Goal: Task Accomplishment & Management: Manage account settings

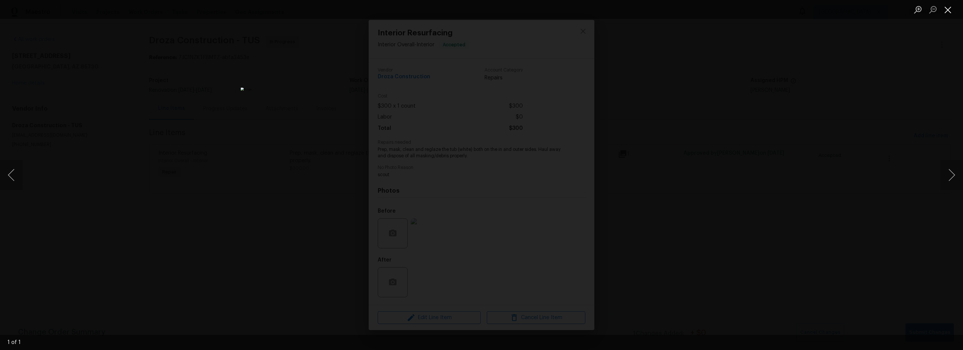
click at [948, 14] on div "1 of 1" at bounding box center [481, 175] width 963 height 350
click at [949, 13] on button "Close lightbox" at bounding box center [947, 9] width 15 height 13
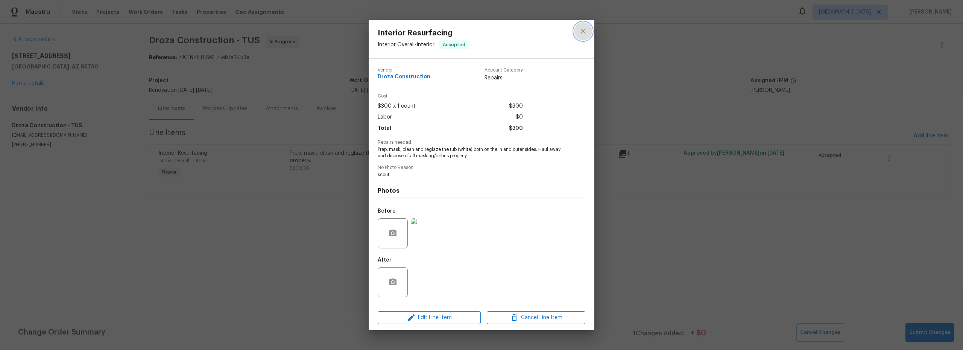
click at [580, 30] on icon "close" at bounding box center [582, 31] width 9 height 9
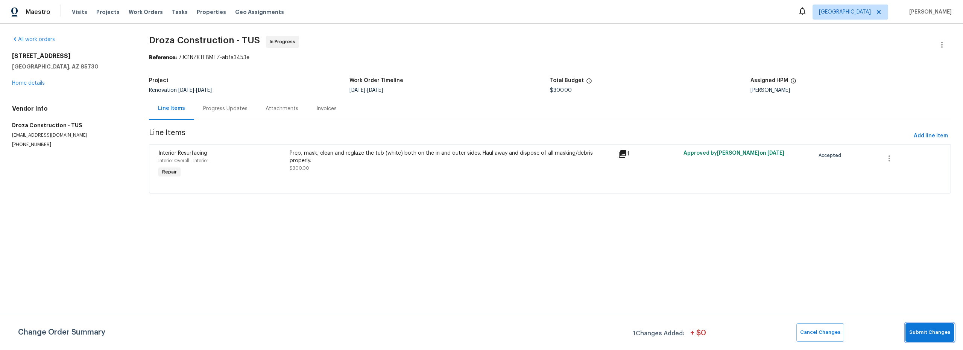
click at [937, 334] on span "Submit Changes" at bounding box center [929, 332] width 41 height 9
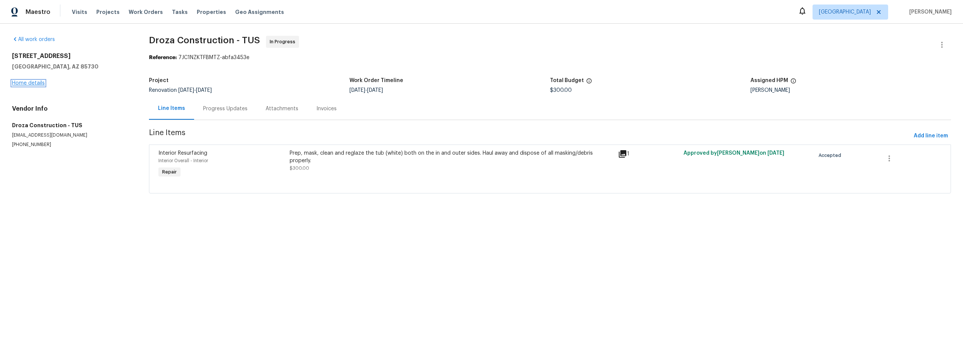
click at [36, 85] on link "Home details" at bounding box center [28, 82] width 33 height 5
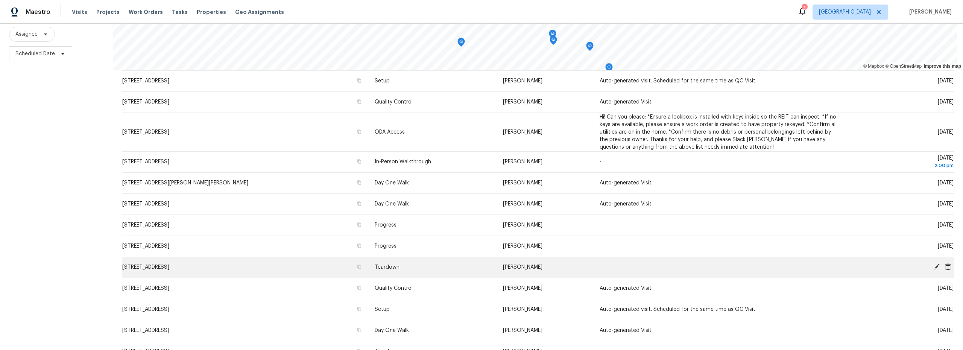
scroll to position [147, 0]
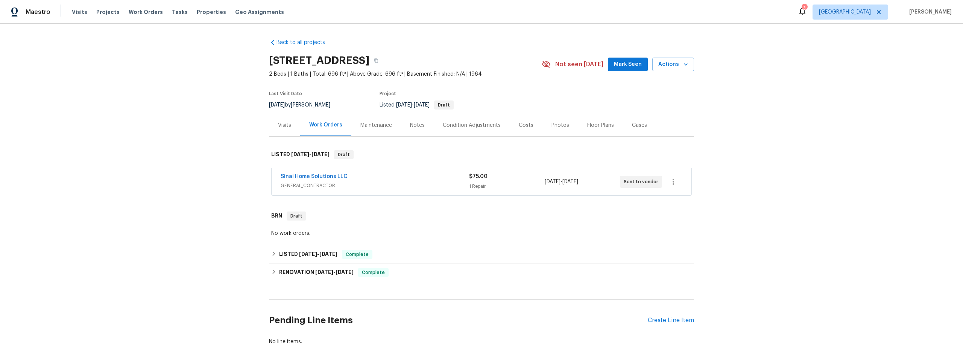
click at [395, 179] on div "Sinai Home Solutions LLC" at bounding box center [375, 177] width 188 height 9
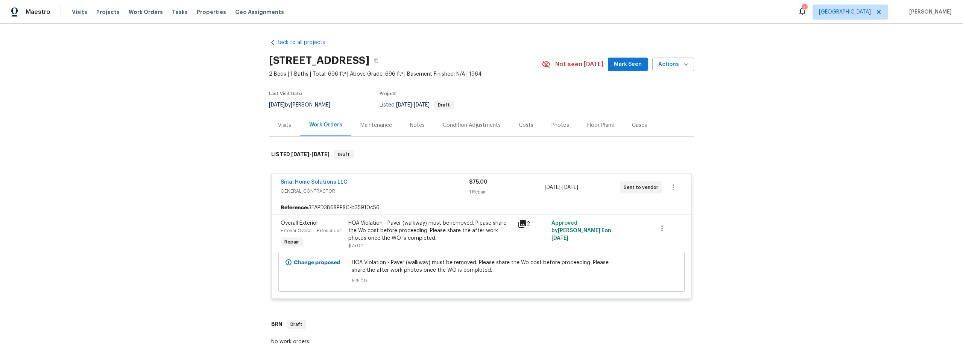
click at [518, 224] on icon at bounding box center [522, 223] width 9 height 9
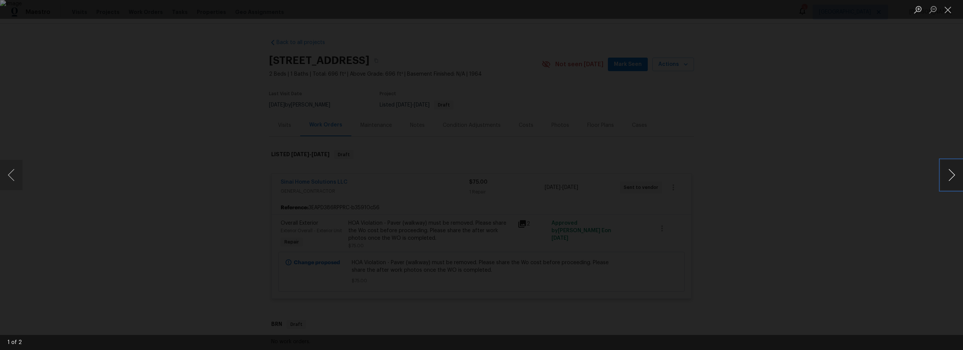
click at [948, 172] on button "Next image" at bounding box center [951, 175] width 23 height 30
click at [951, 11] on button "Close lightbox" at bounding box center [947, 9] width 15 height 13
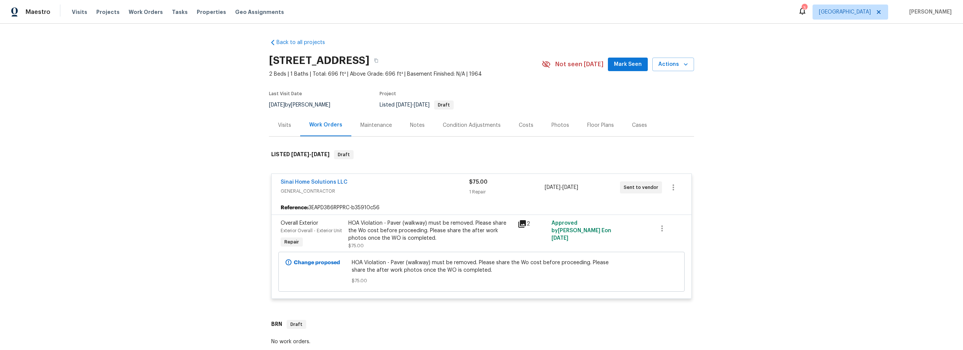
click at [158, 126] on div "Back to all projects 431 S La Canada Dr Unit A, Green Valley, AZ 85614 2 Beds |…" at bounding box center [481, 187] width 963 height 326
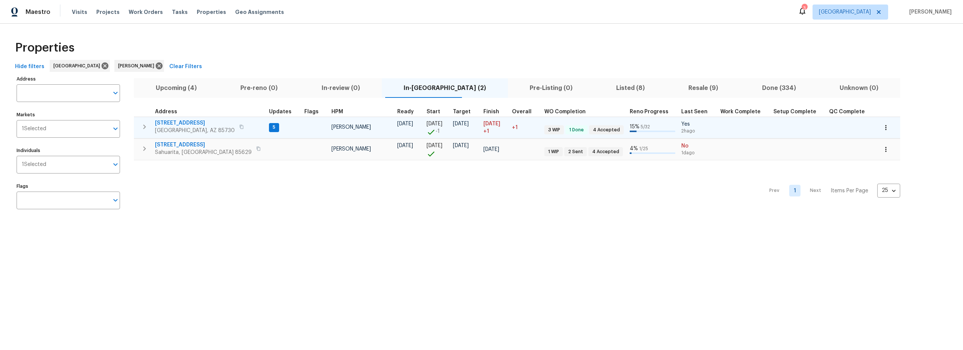
click at [270, 128] on span "5" at bounding box center [274, 127] width 9 height 6
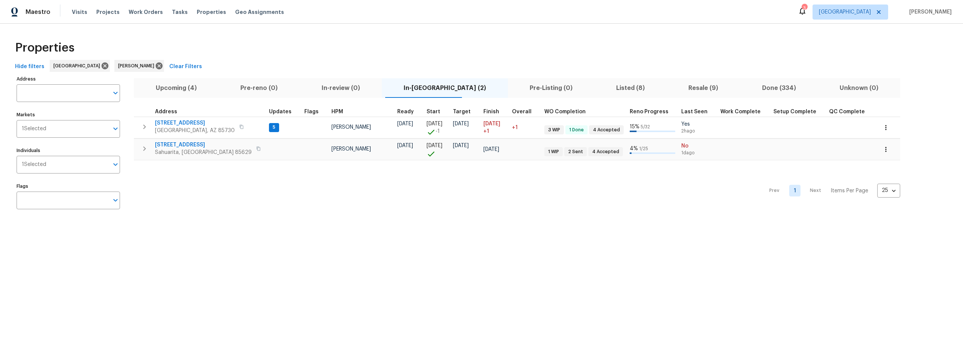
click at [807, 9] on div "3" at bounding box center [804, 9] width 5 height 8
click at [807, 11] on div "3" at bounding box center [804, 9] width 5 height 8
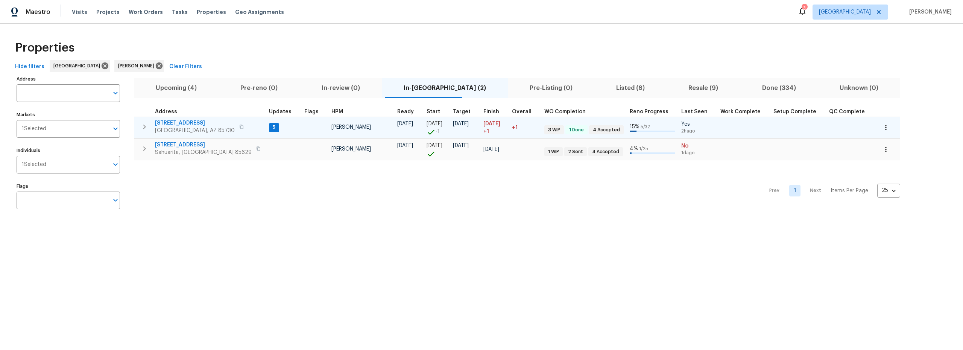
click at [174, 121] on span "[STREET_ADDRESS]" at bounding box center [195, 123] width 80 height 8
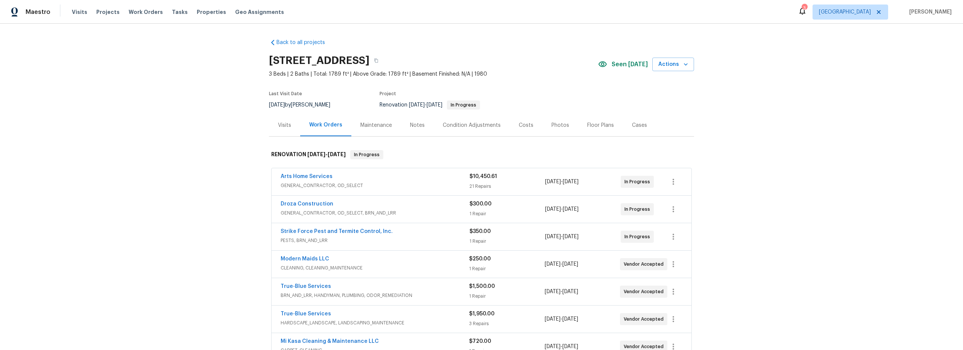
click at [807, 11] on div "3" at bounding box center [804, 9] width 5 height 8
click at [807, 7] on icon at bounding box center [802, 10] width 9 height 9
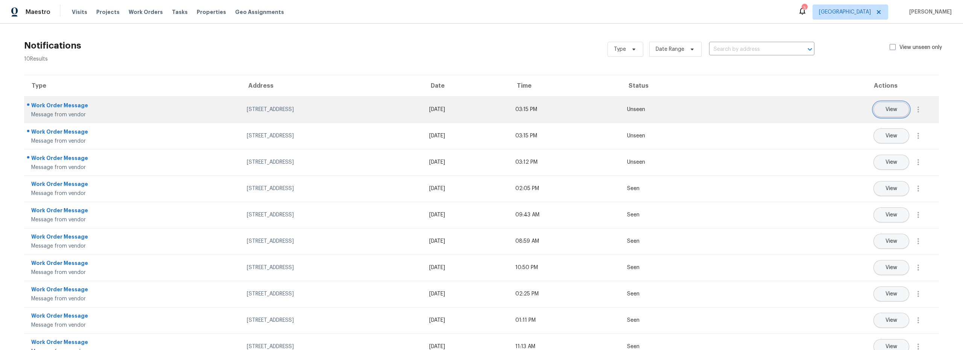
click at [885, 109] on span "View" at bounding box center [891, 110] width 12 height 6
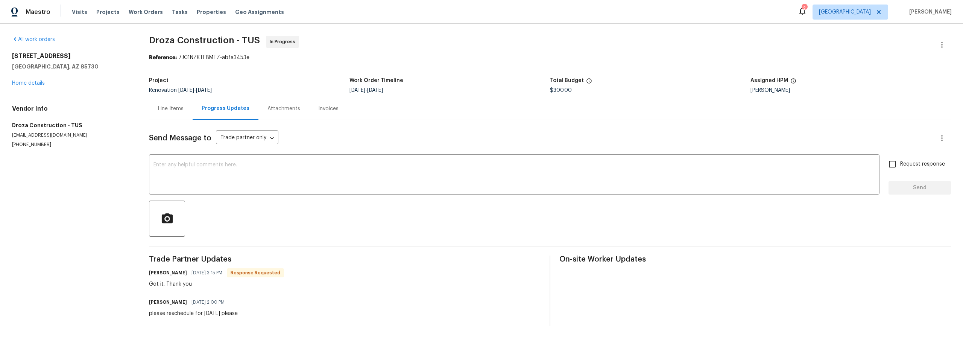
click at [807, 10] on icon at bounding box center [802, 10] width 9 height 9
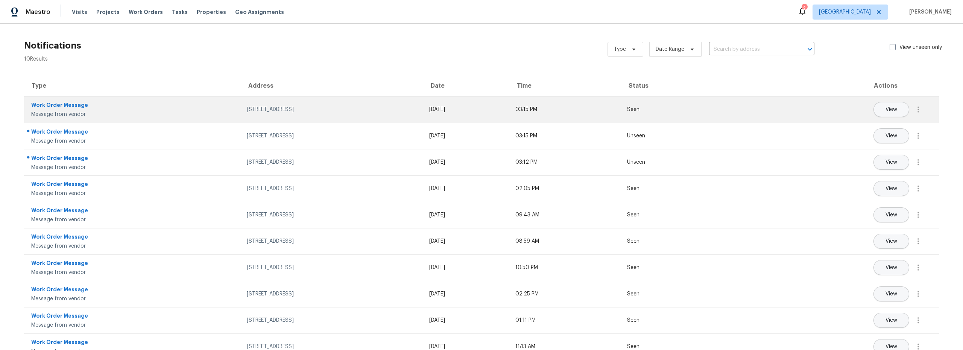
click at [304, 117] on td "8558 E Ruby Dr, Tucson, AZ 85730" at bounding box center [332, 109] width 183 height 26
click at [896, 110] on button "View" at bounding box center [891, 109] width 36 height 15
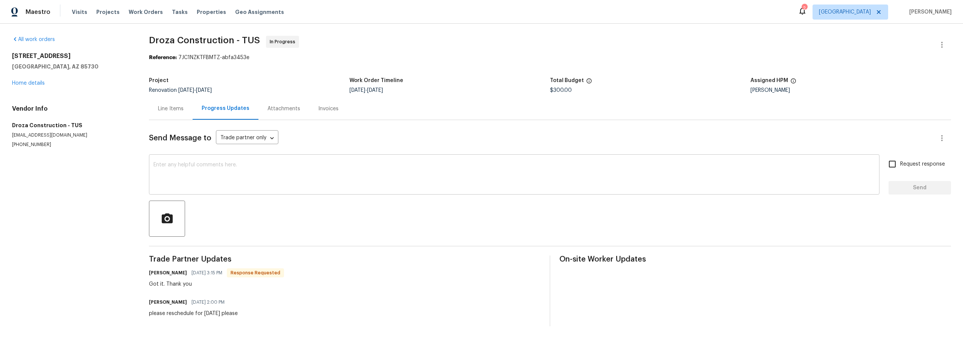
click at [342, 181] on textarea at bounding box center [513, 175] width 721 height 26
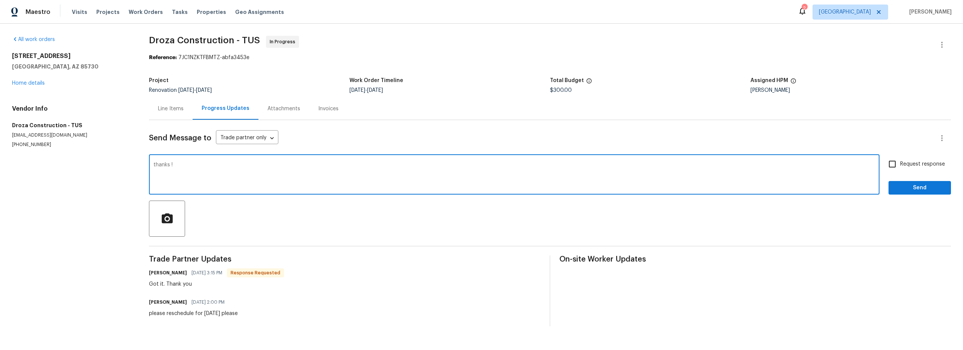
type textarea "thanks !"
click at [911, 180] on div "Request response Send" at bounding box center [919, 175] width 62 height 38
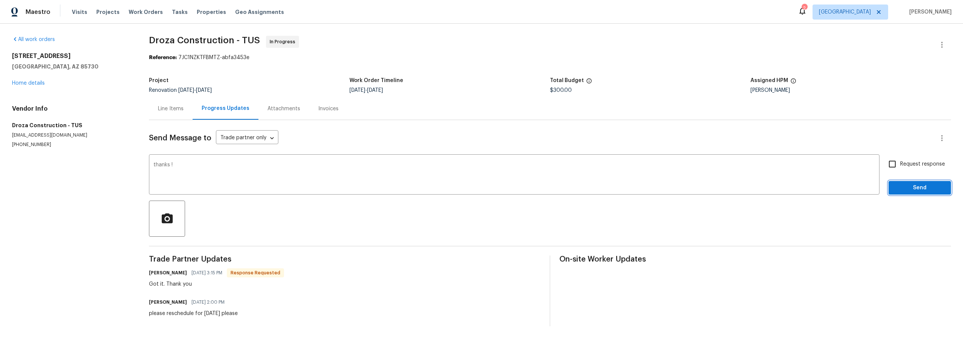
click at [908, 184] on span "Send" at bounding box center [919, 187] width 50 height 9
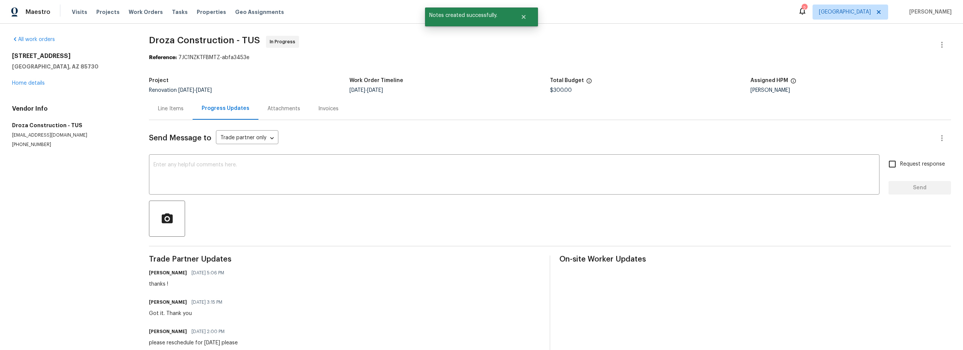
click at [807, 11] on div "2" at bounding box center [804, 9] width 5 height 8
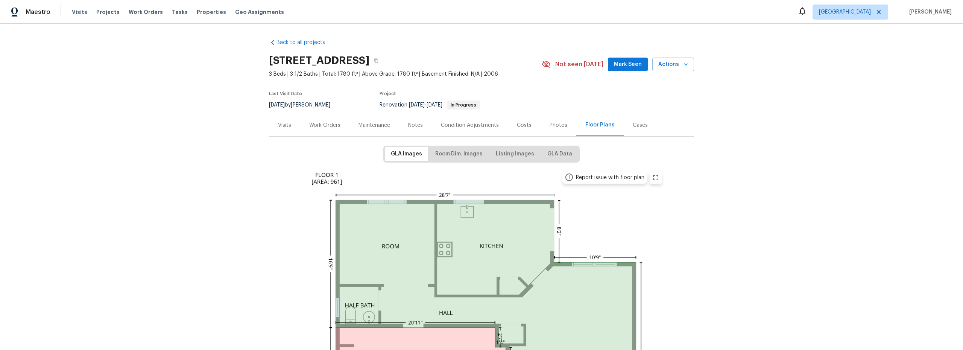
click at [321, 125] on div "Work Orders" at bounding box center [324, 125] width 31 height 8
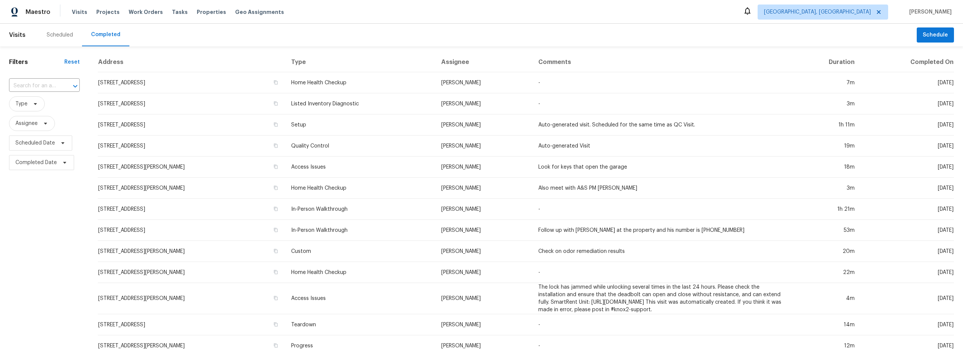
click at [787, 104] on td "-" at bounding box center [660, 103] width 257 height 21
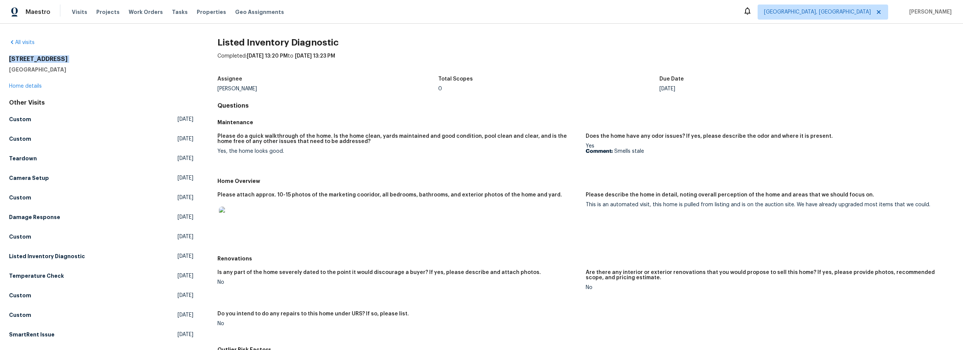
drag, startPoint x: 10, startPoint y: 58, endPoint x: 88, endPoint y: 65, distance: 78.6
click at [88, 65] on div "[STREET_ADDRESS]" at bounding box center [101, 64] width 184 height 18
copy h2 "[STREET_ADDRESS]"
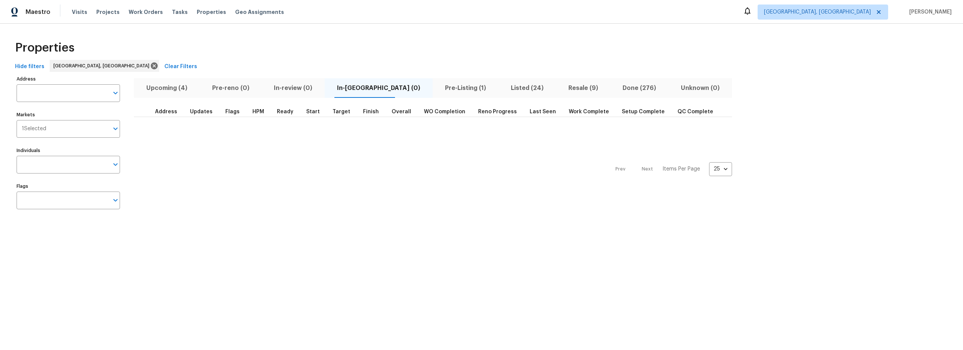
click at [437, 85] on span "Pre-Listing (1)" at bounding box center [465, 88] width 57 height 11
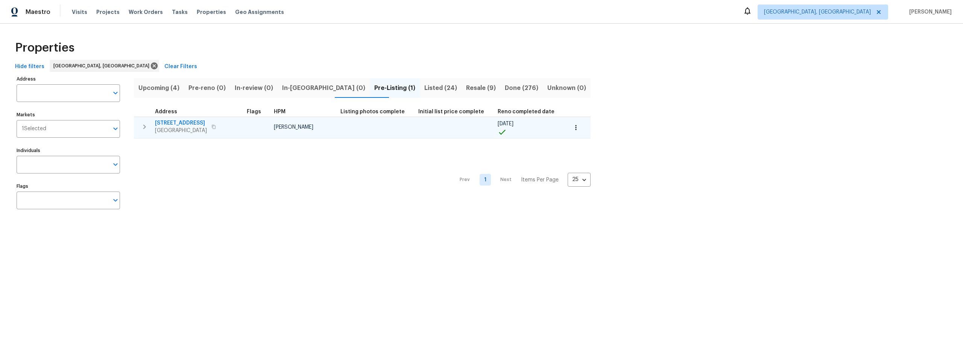
click at [146, 128] on icon "button" at bounding box center [144, 126] width 9 height 9
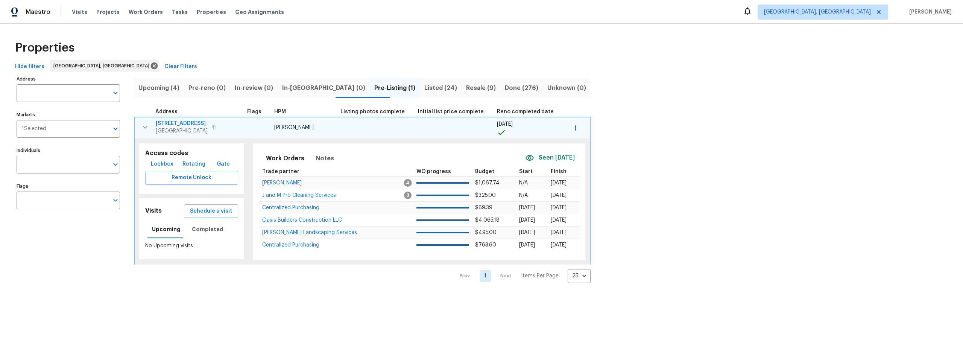
click at [161, 88] on span "Upcoming (4)" at bounding box center [158, 88] width 41 height 11
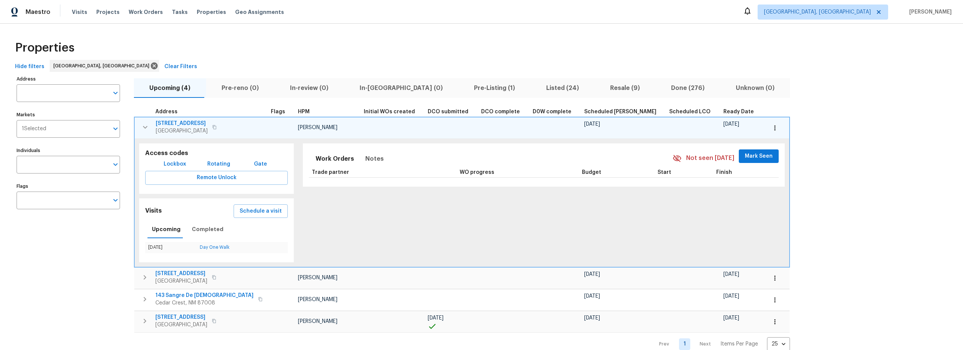
click at [143, 124] on icon "button" at bounding box center [145, 127] width 9 height 9
